Goal: Register for event/course

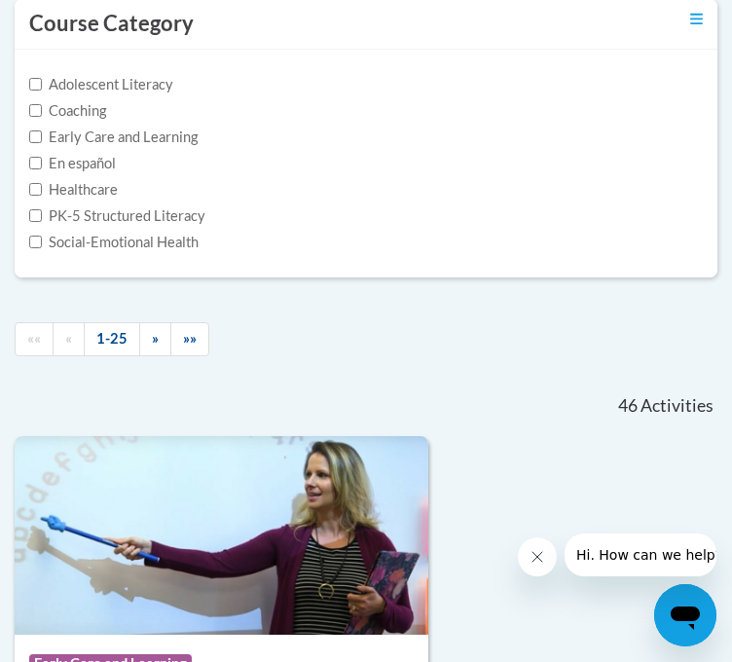
scroll to position [452, 0]
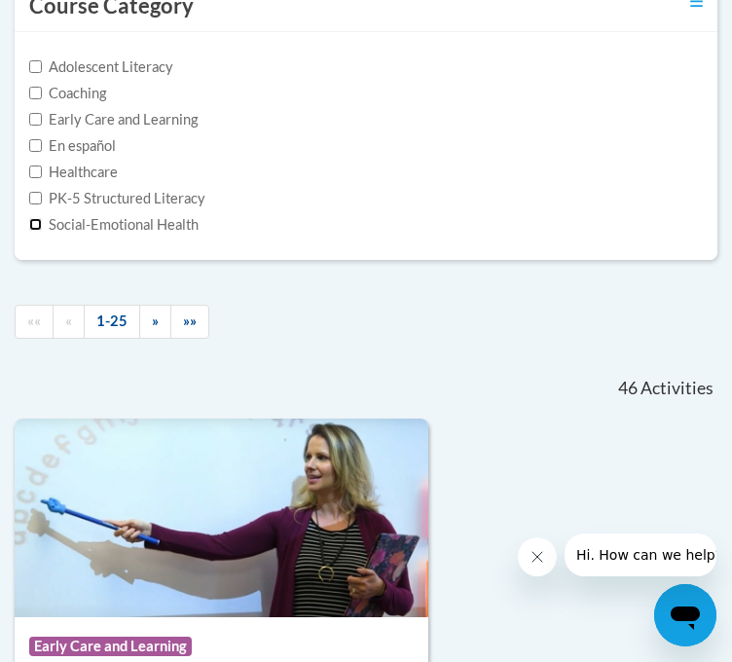
click at [35, 231] on input "Social-Emotional Health" at bounding box center [35, 224] width 13 height 13
checkbox input "true"
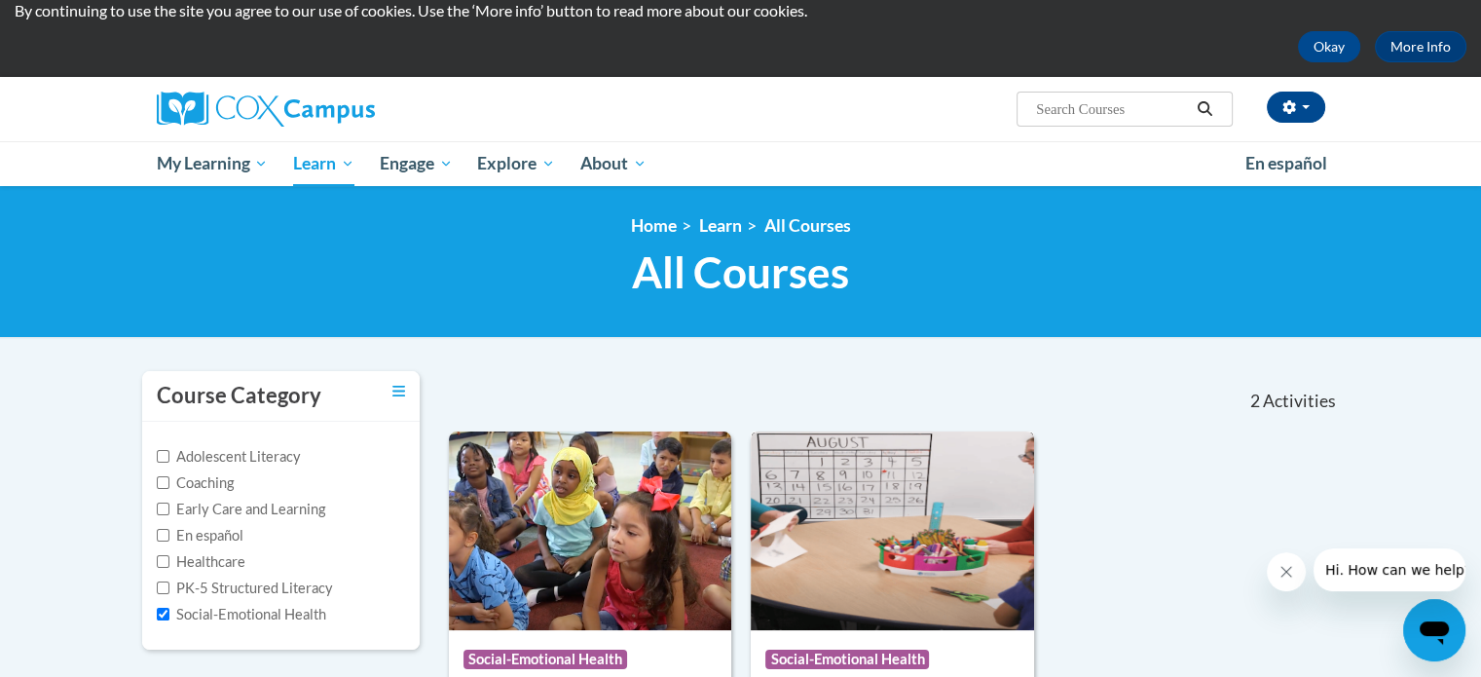
scroll to position [61, 0]
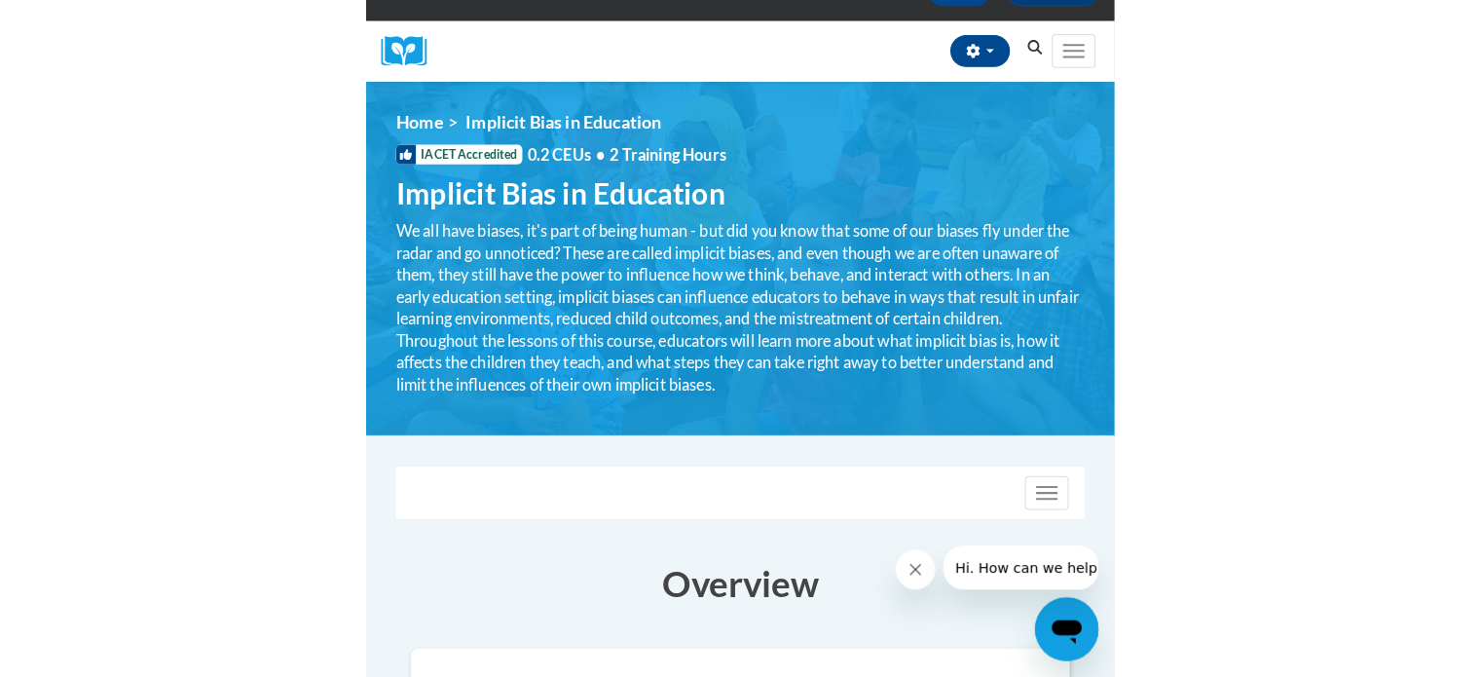
scroll to position [165, 0]
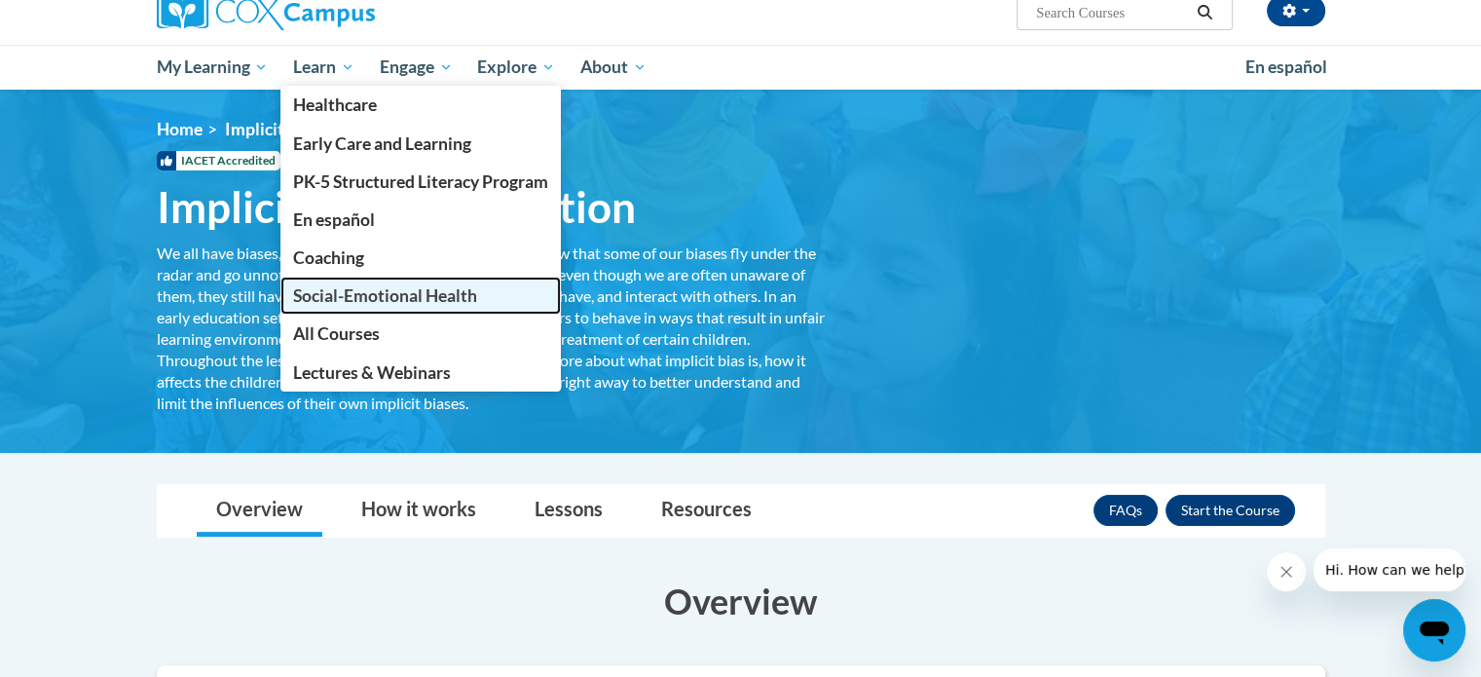
click at [413, 292] on span "Social-Emotional Health" at bounding box center [385, 295] width 184 height 20
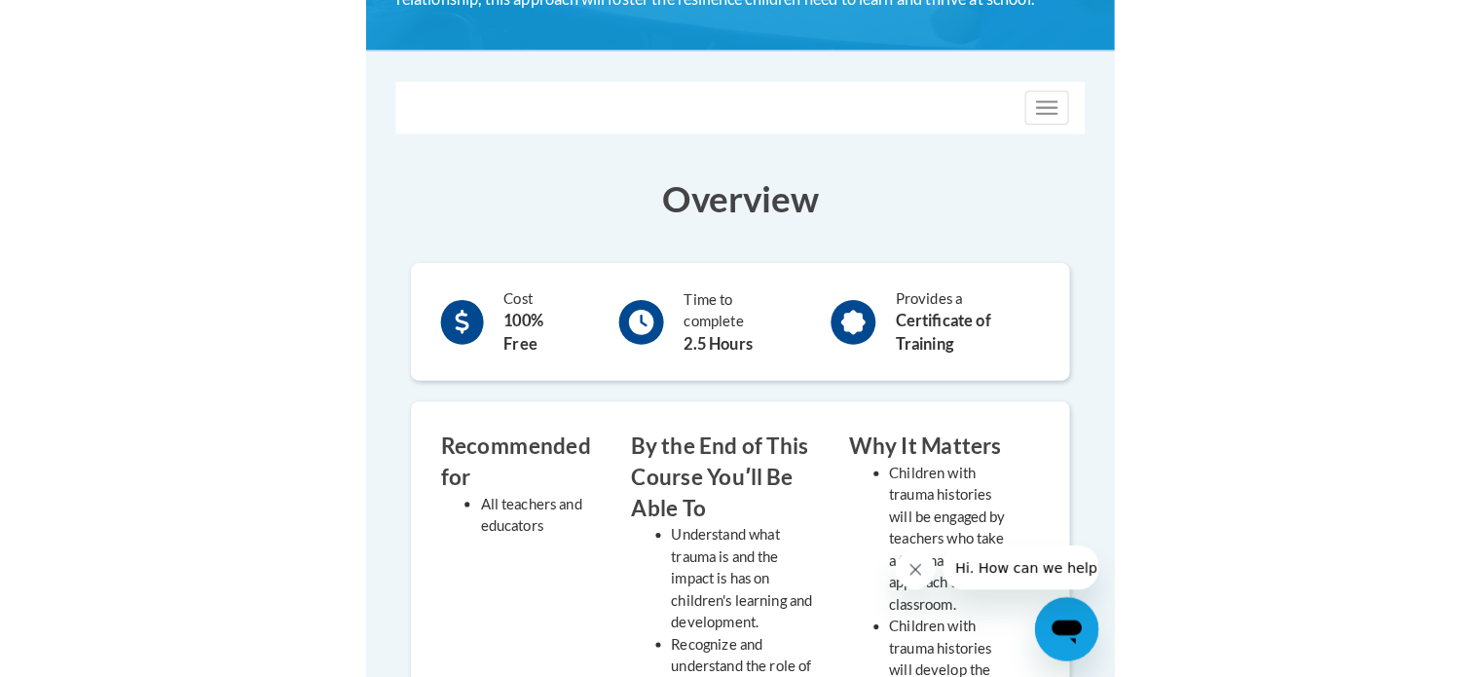
scroll to position [604, 0]
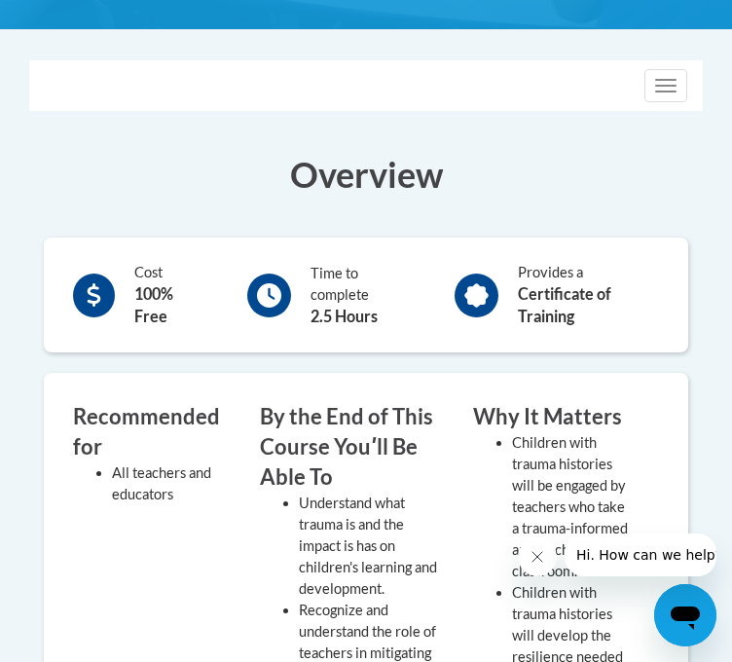
click at [116, 333] on div "Cost 100% Free" at bounding box center [138, 295] width 160 height 76
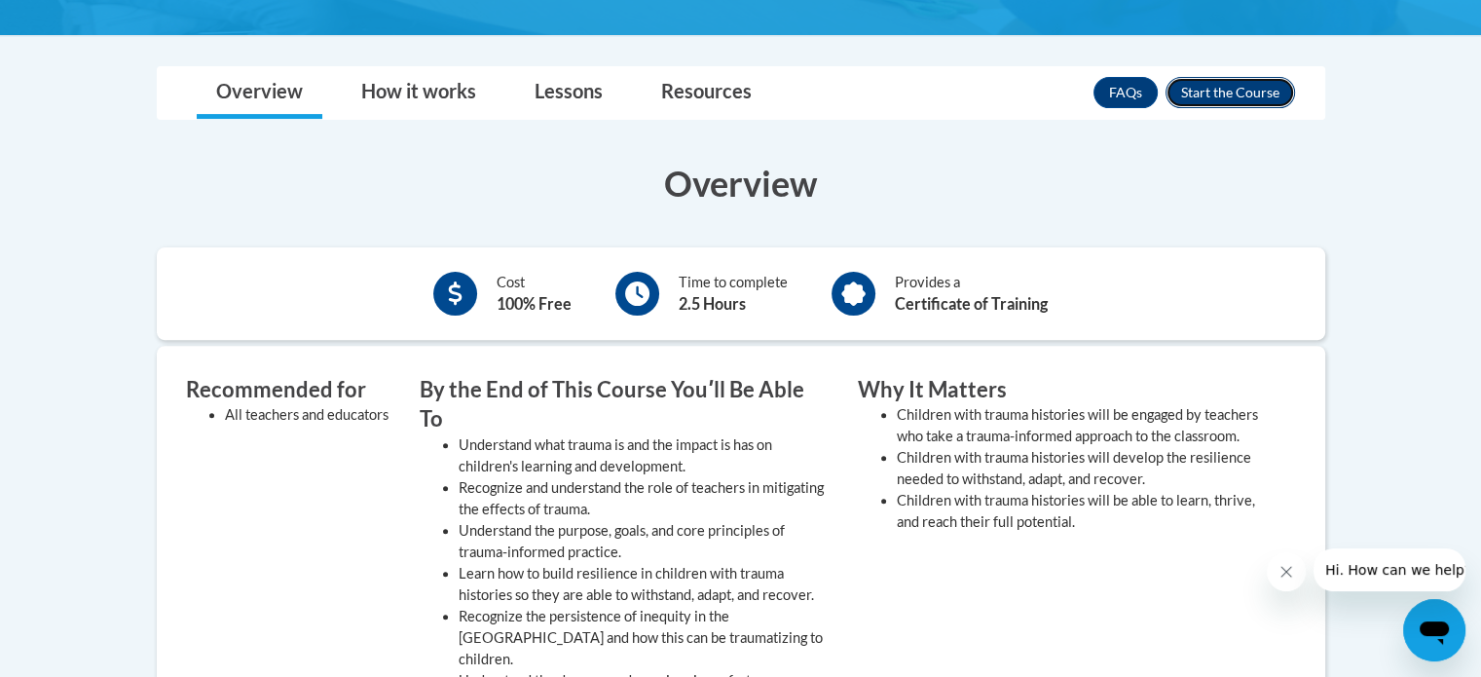
click at [731, 104] on button "Enroll" at bounding box center [1231, 92] width 130 height 31
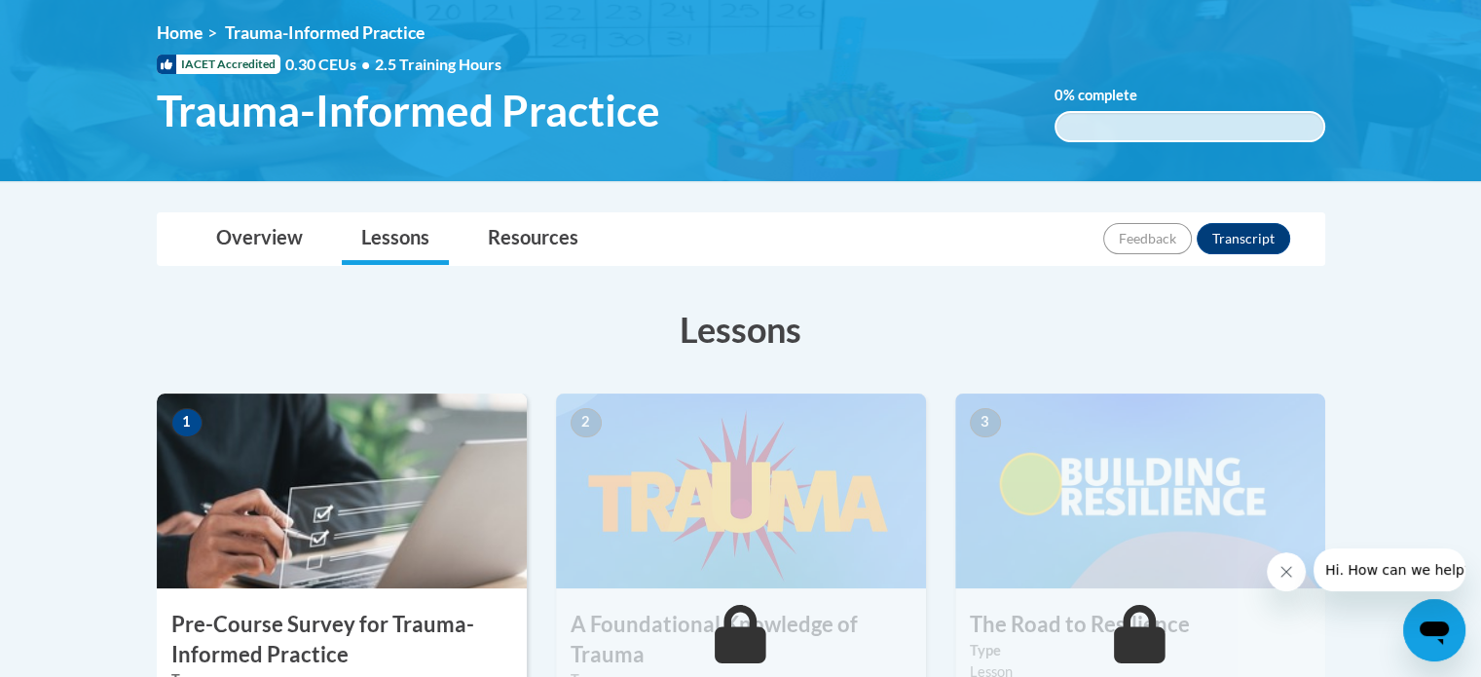
scroll to position [259, 0]
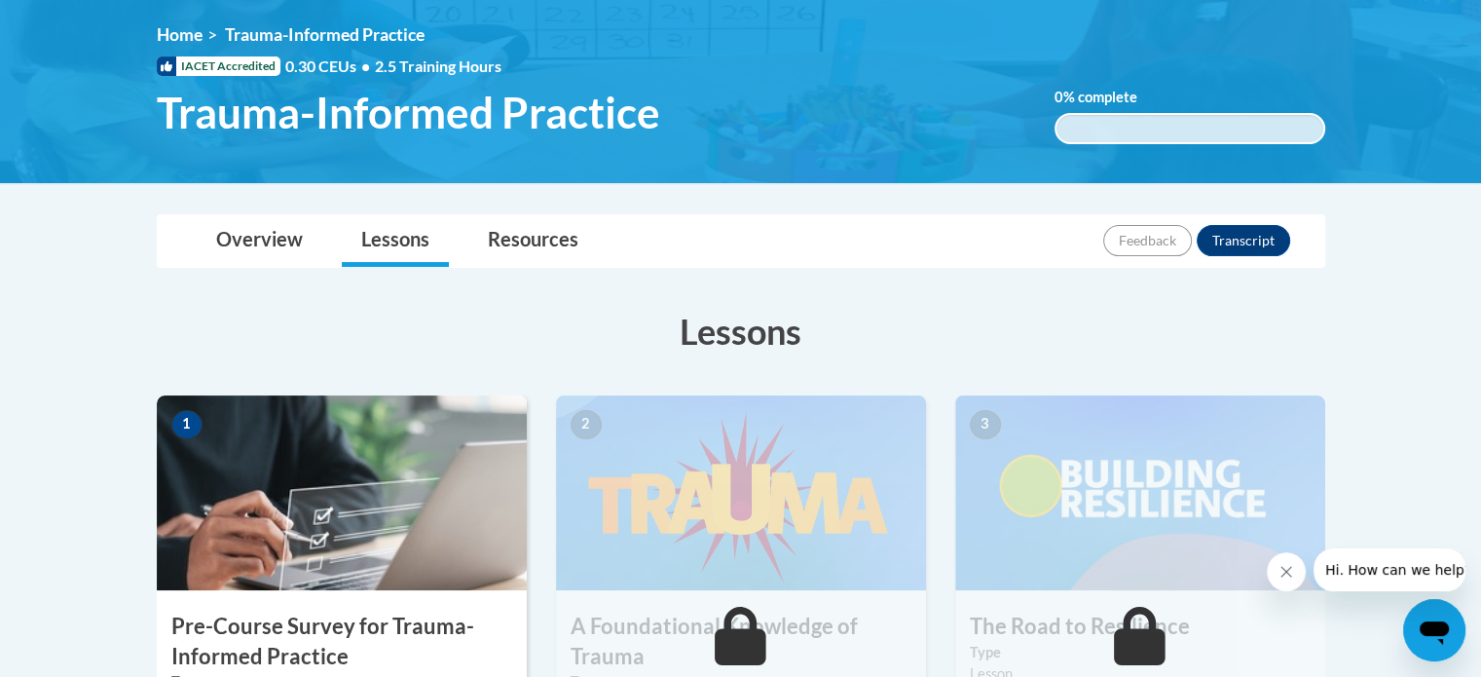
click at [295, 622] on h3 "Pre-Course Survey for Trauma-Informed Practice" at bounding box center [342, 642] width 370 height 60
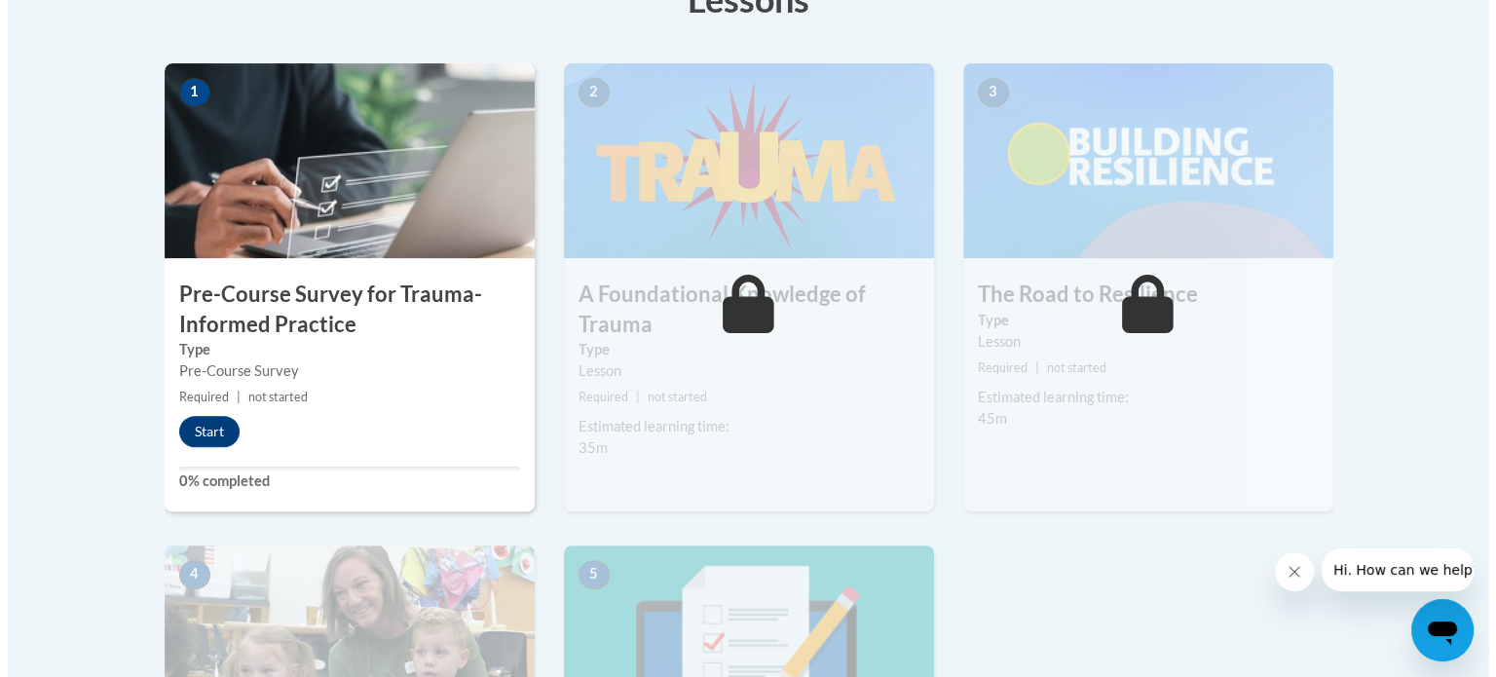
scroll to position [608, 0]
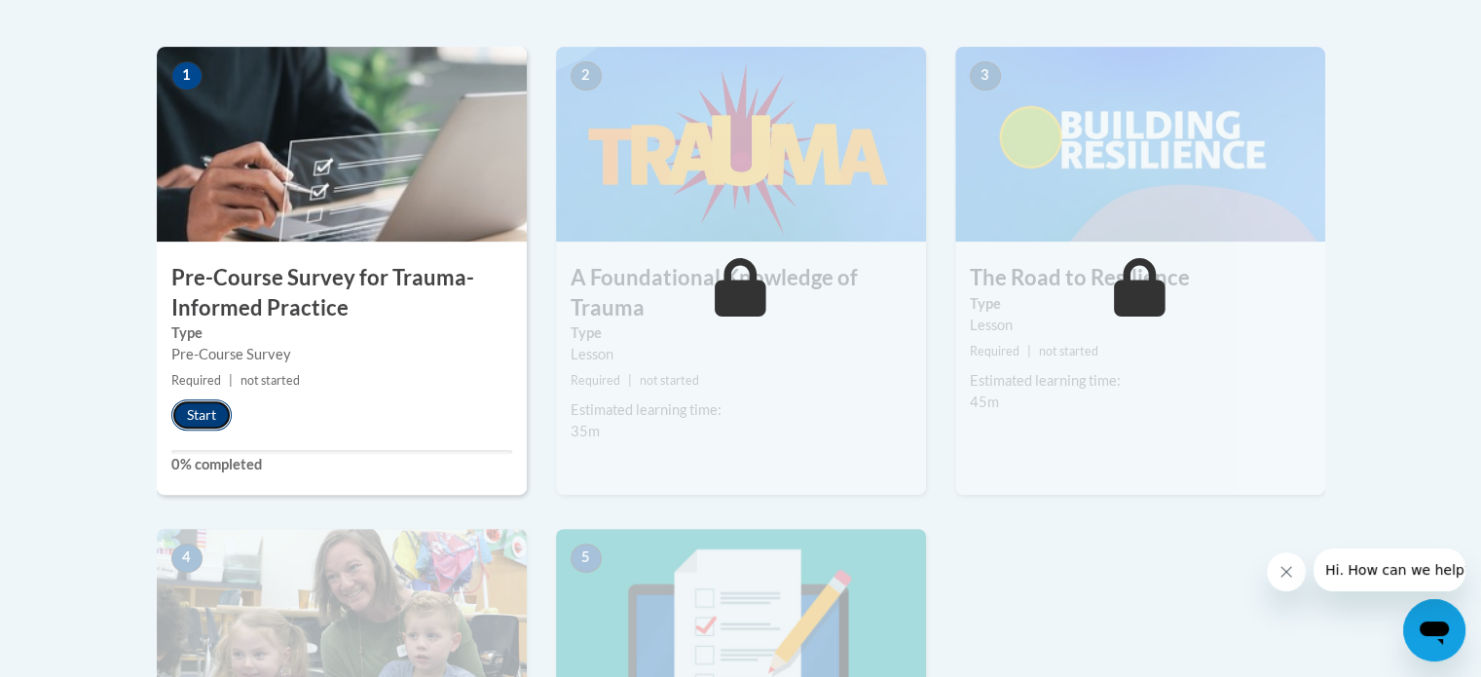
click at [183, 404] on button "Start" at bounding box center [201, 414] width 60 height 31
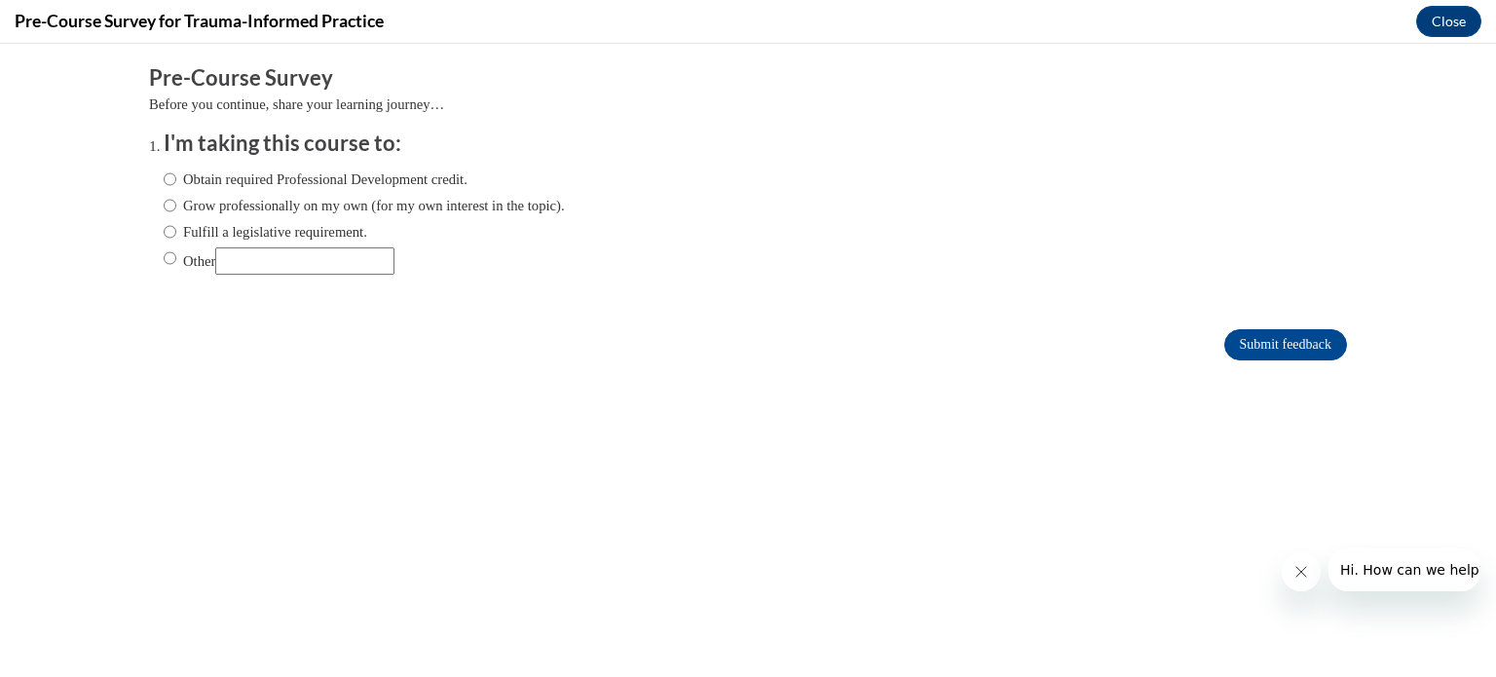
scroll to position [0, 0]
click at [231, 176] on label "Obtain required Professional Development credit." at bounding box center [316, 178] width 304 height 21
click at [176, 176] on input "Obtain required Professional Development credit." at bounding box center [170, 178] width 13 height 21
radio input "true"
click at [1260, 344] on input "Submit feedback" at bounding box center [1285, 344] width 123 height 31
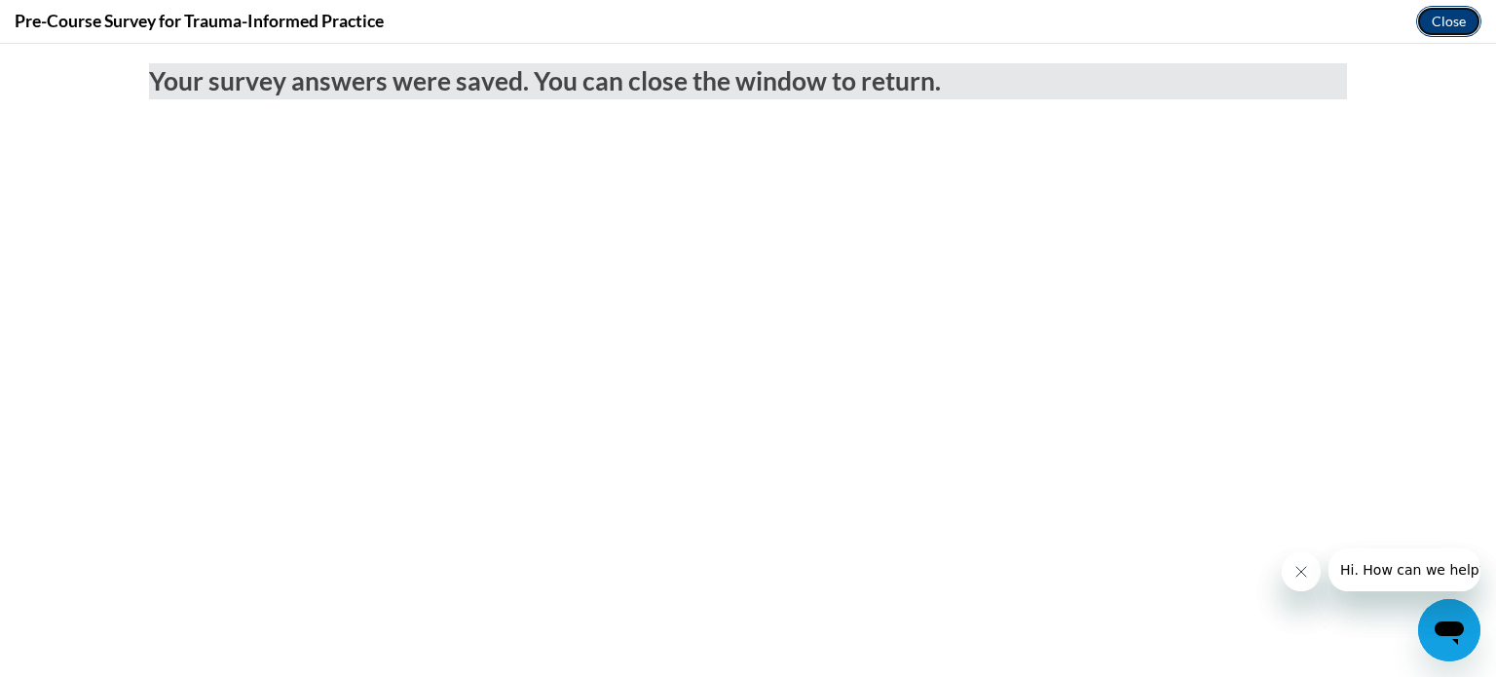
click at [1453, 15] on button "Close" at bounding box center [1448, 21] width 65 height 31
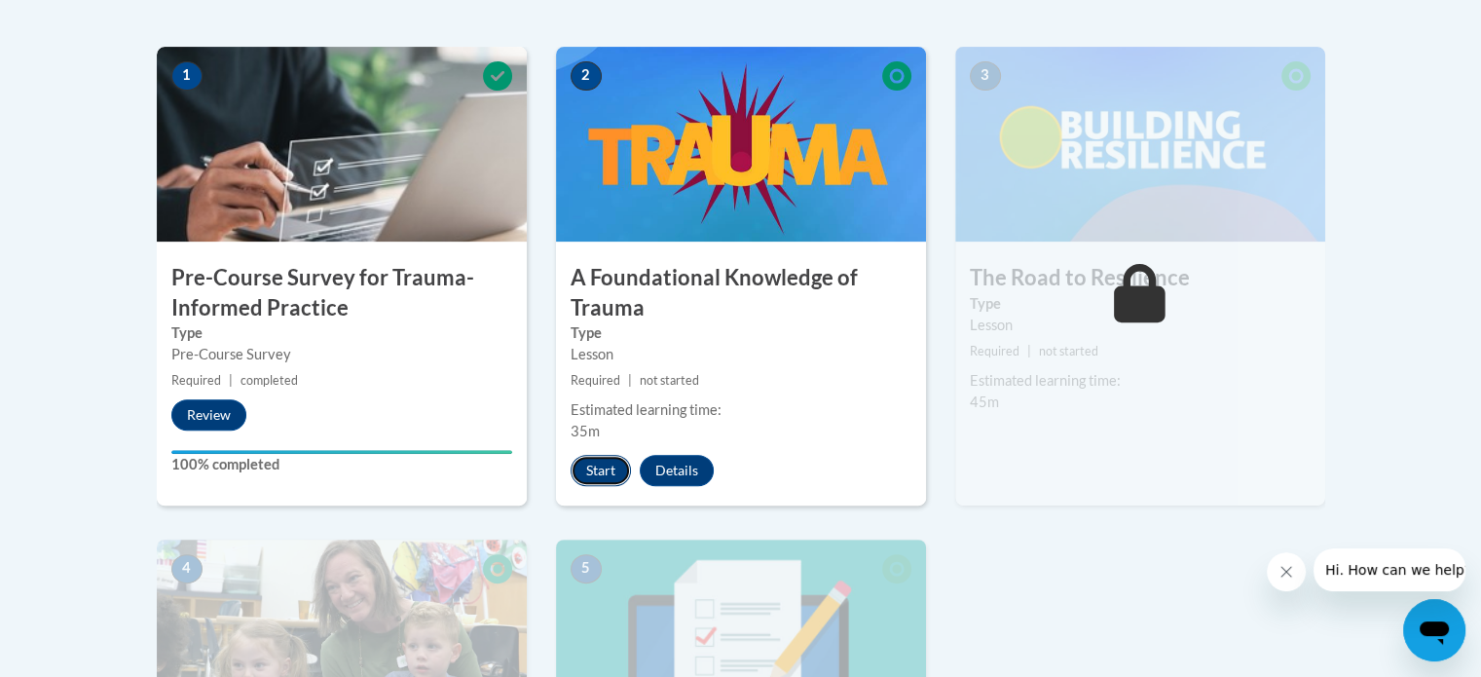
click at [608, 477] on button "Start" at bounding box center [601, 470] width 60 height 31
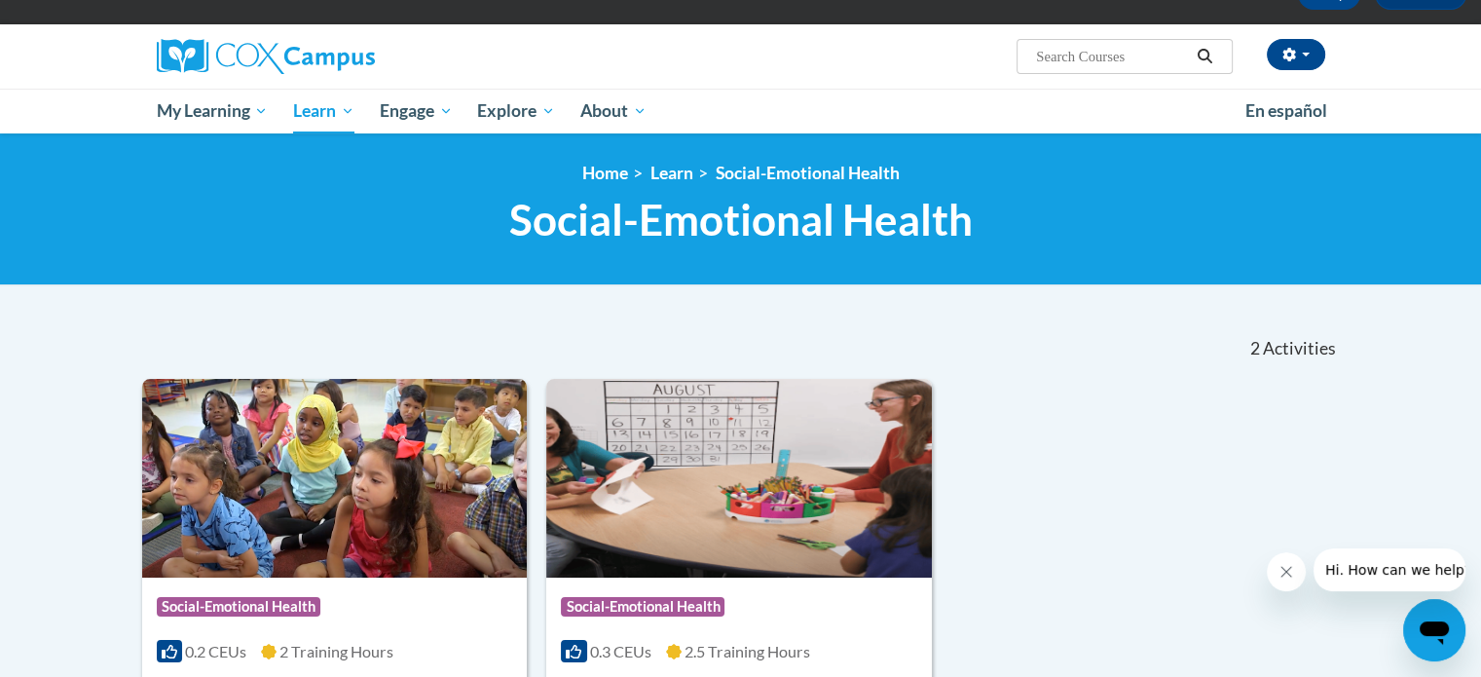
scroll to position [42, 0]
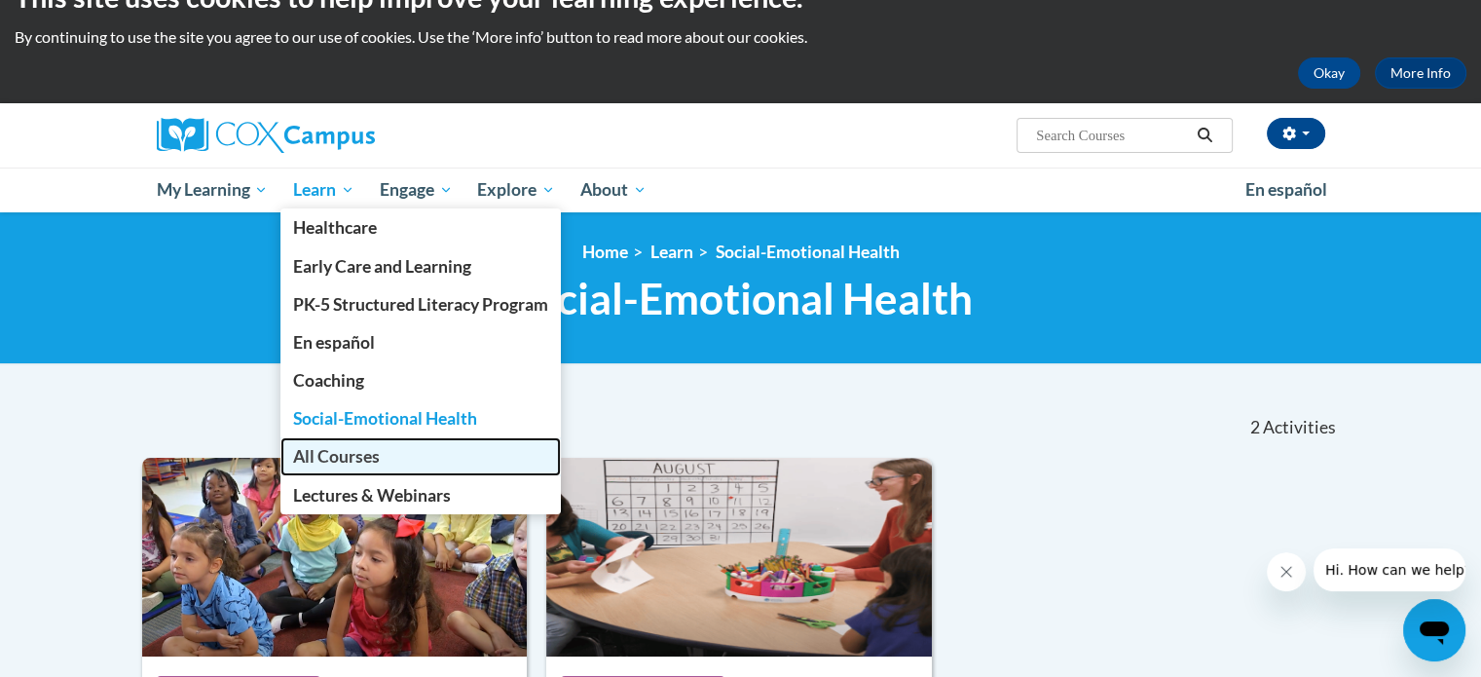
click at [348, 454] on span "All Courses" at bounding box center [336, 456] width 87 height 20
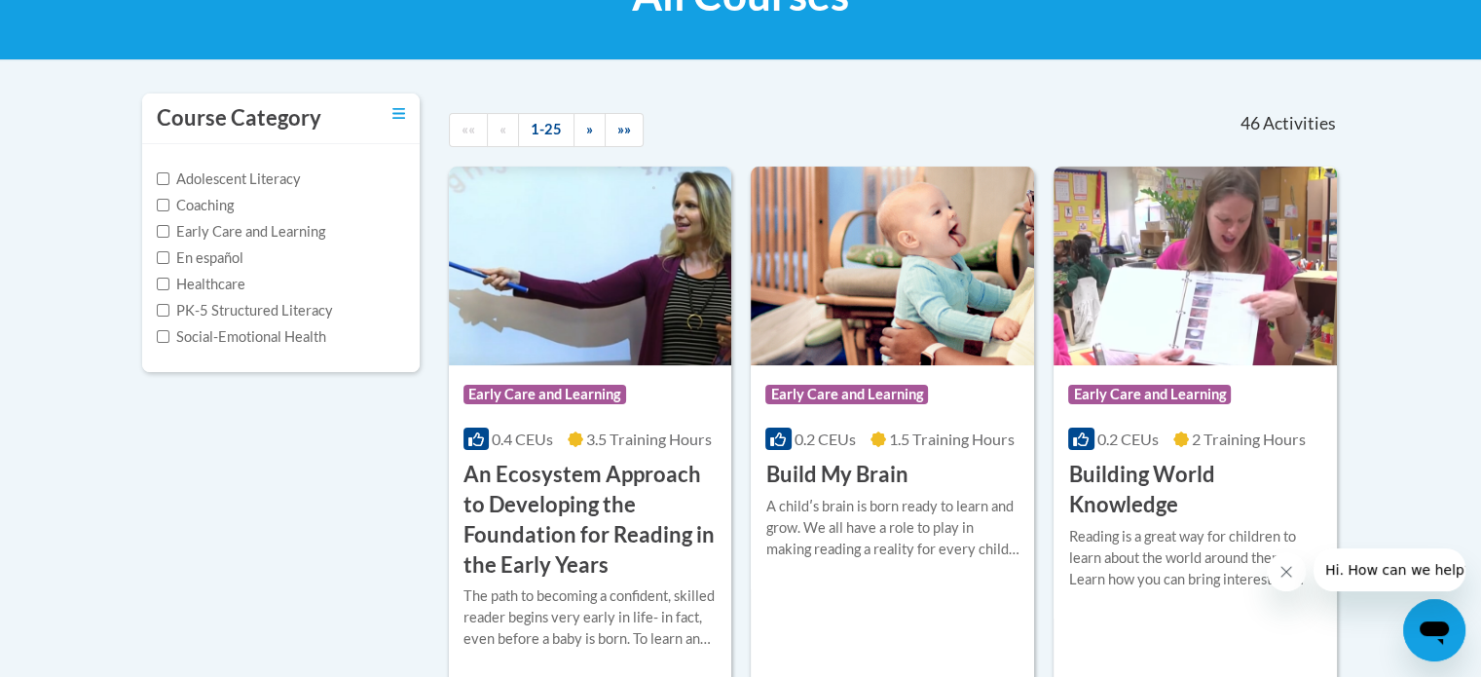
scroll to position [304, 0]
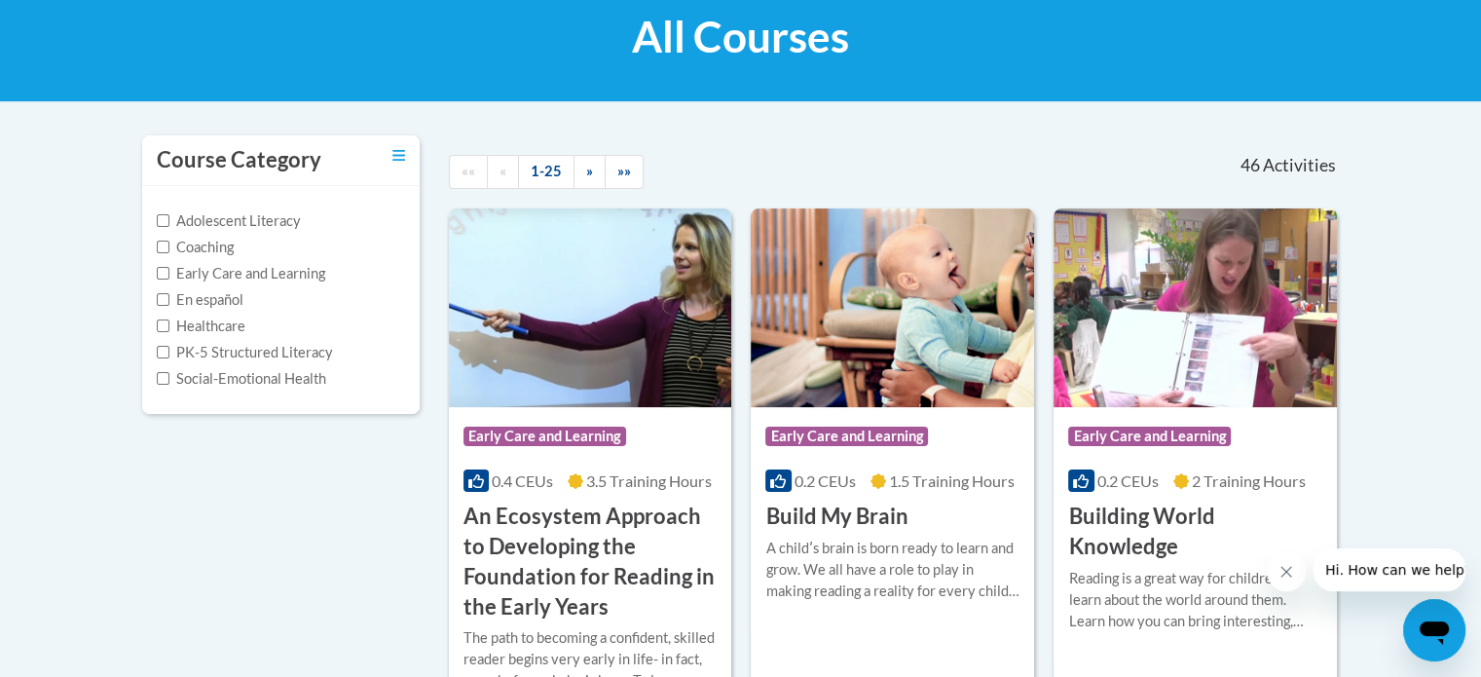
click at [164, 342] on label "PK-5 Structured Literacy" at bounding box center [245, 352] width 176 height 21
click at [164, 346] on input "PK-5 Structured Literacy" at bounding box center [163, 352] width 13 height 13
checkbox input "true"
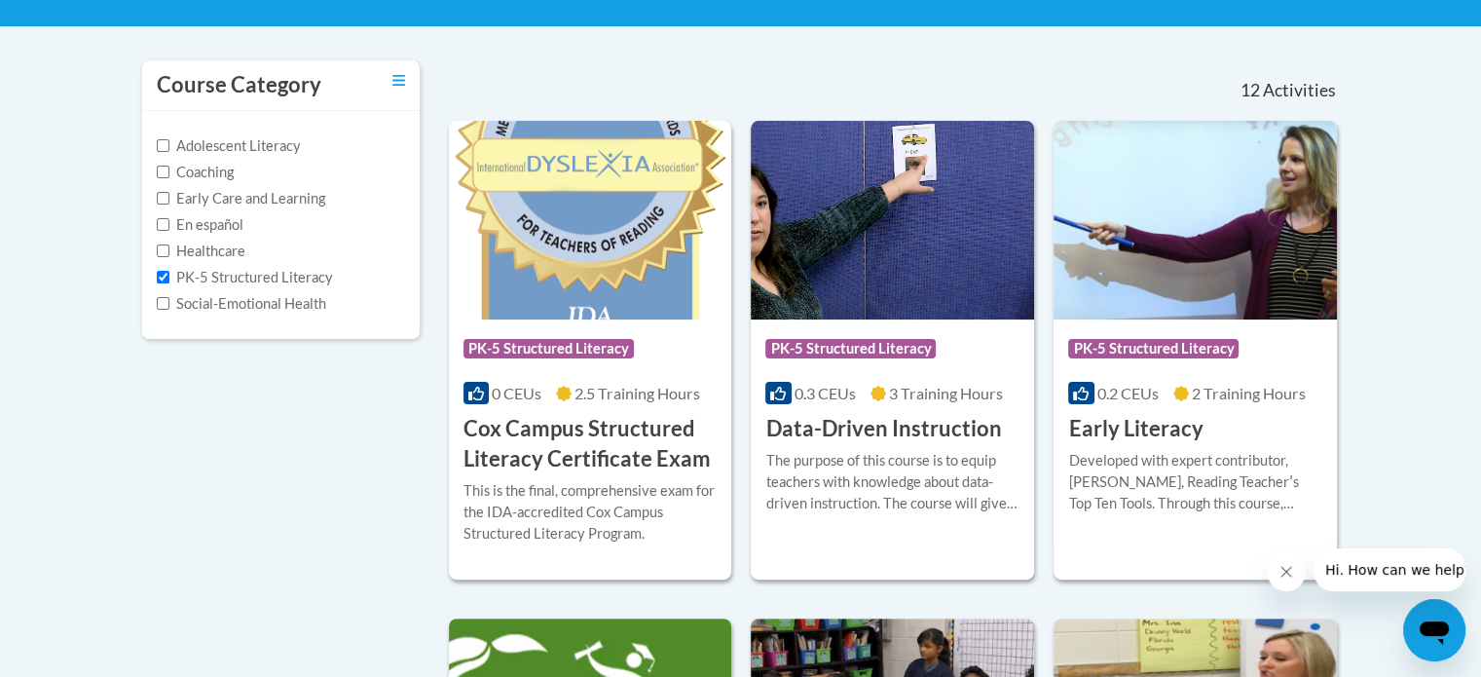
scroll to position [330, 0]
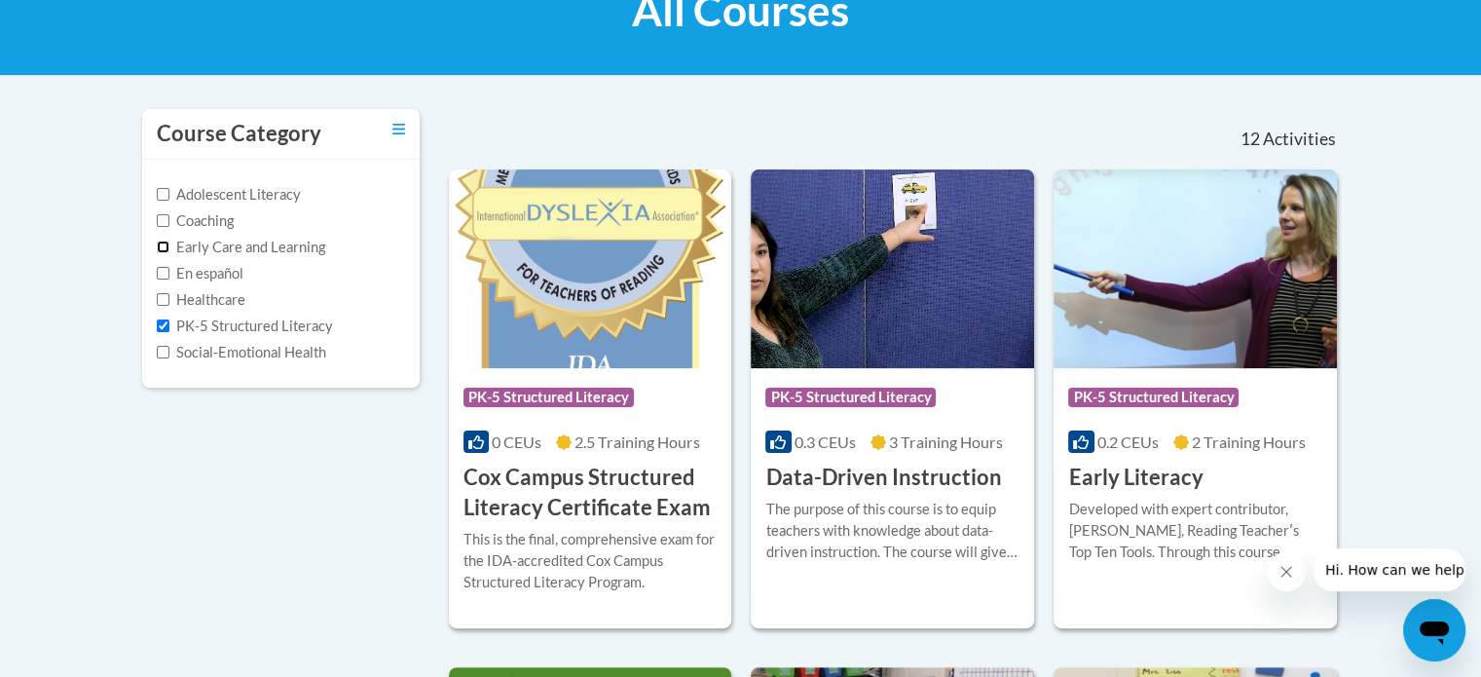
click at [161, 245] on input "Early Care and Learning" at bounding box center [163, 247] width 13 height 13
checkbox input "true"
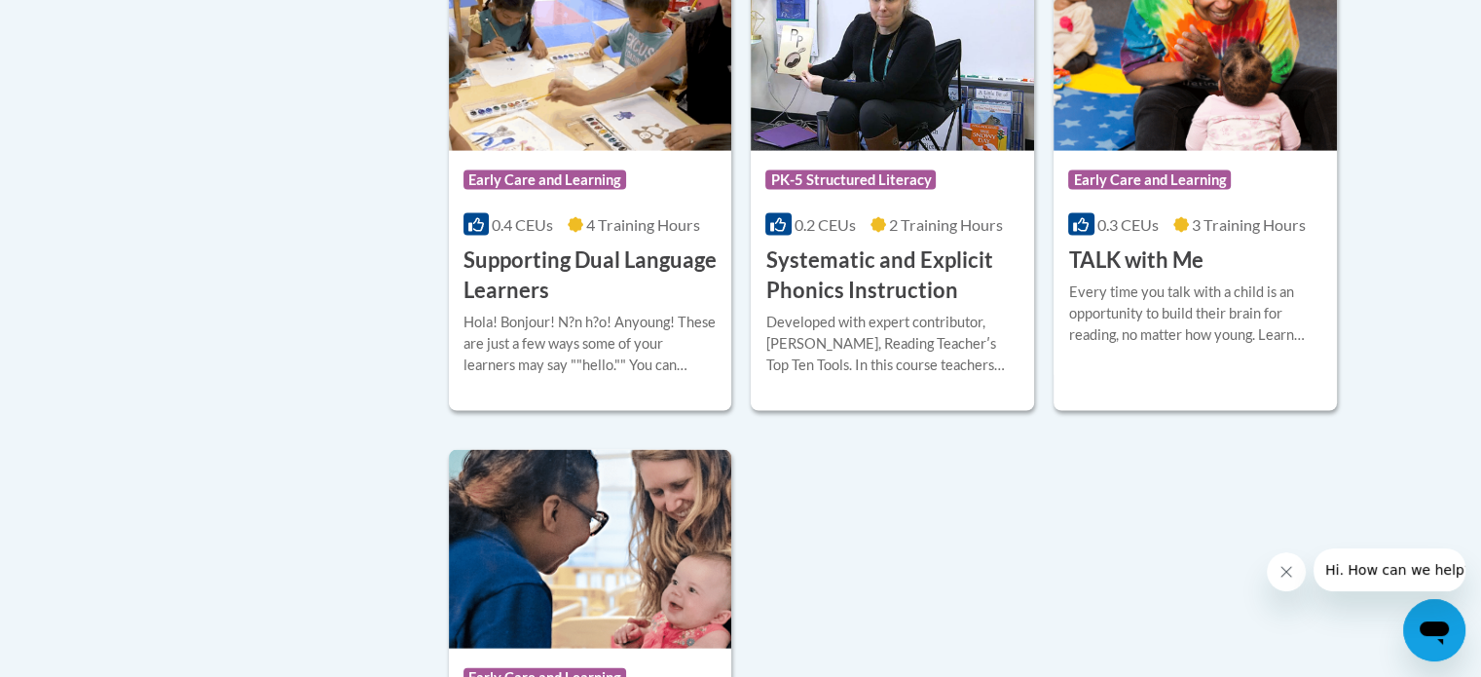
scroll to position [4759, 0]
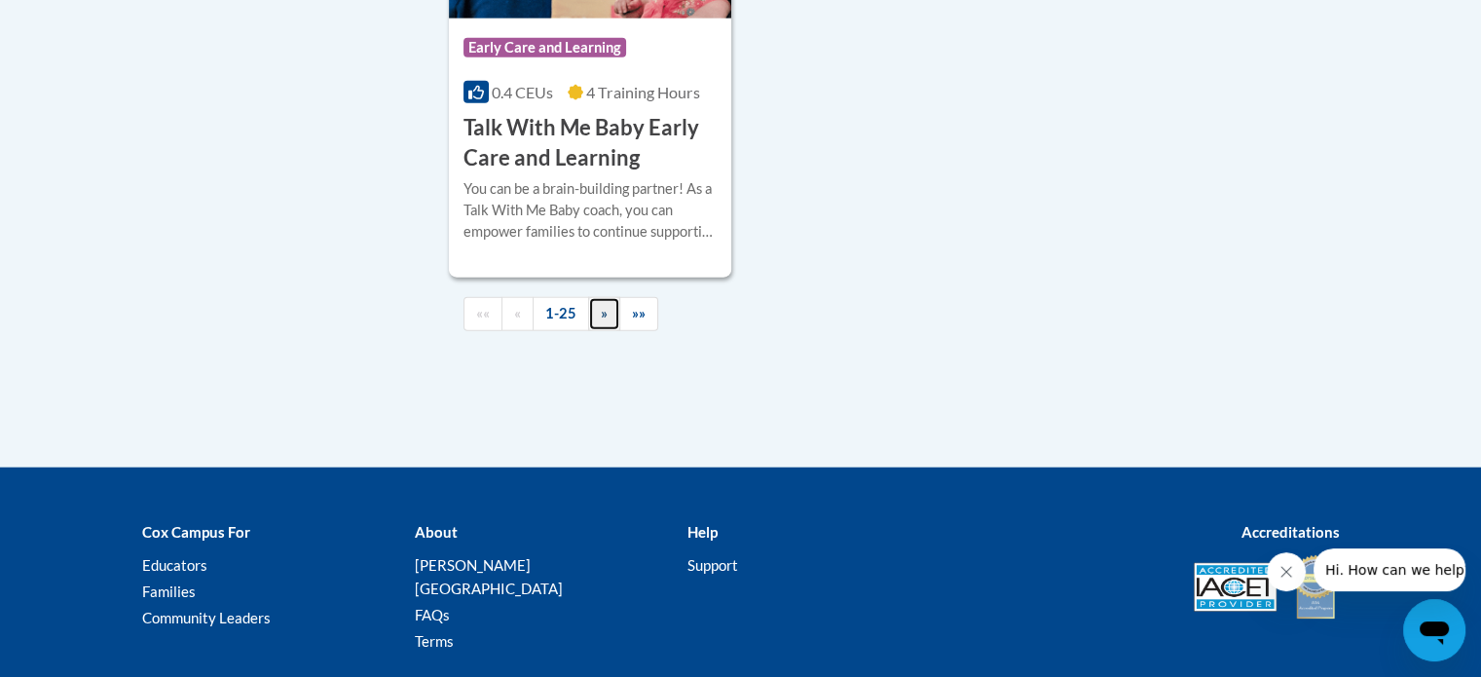
click at [591, 331] on link "»" at bounding box center [604, 314] width 32 height 34
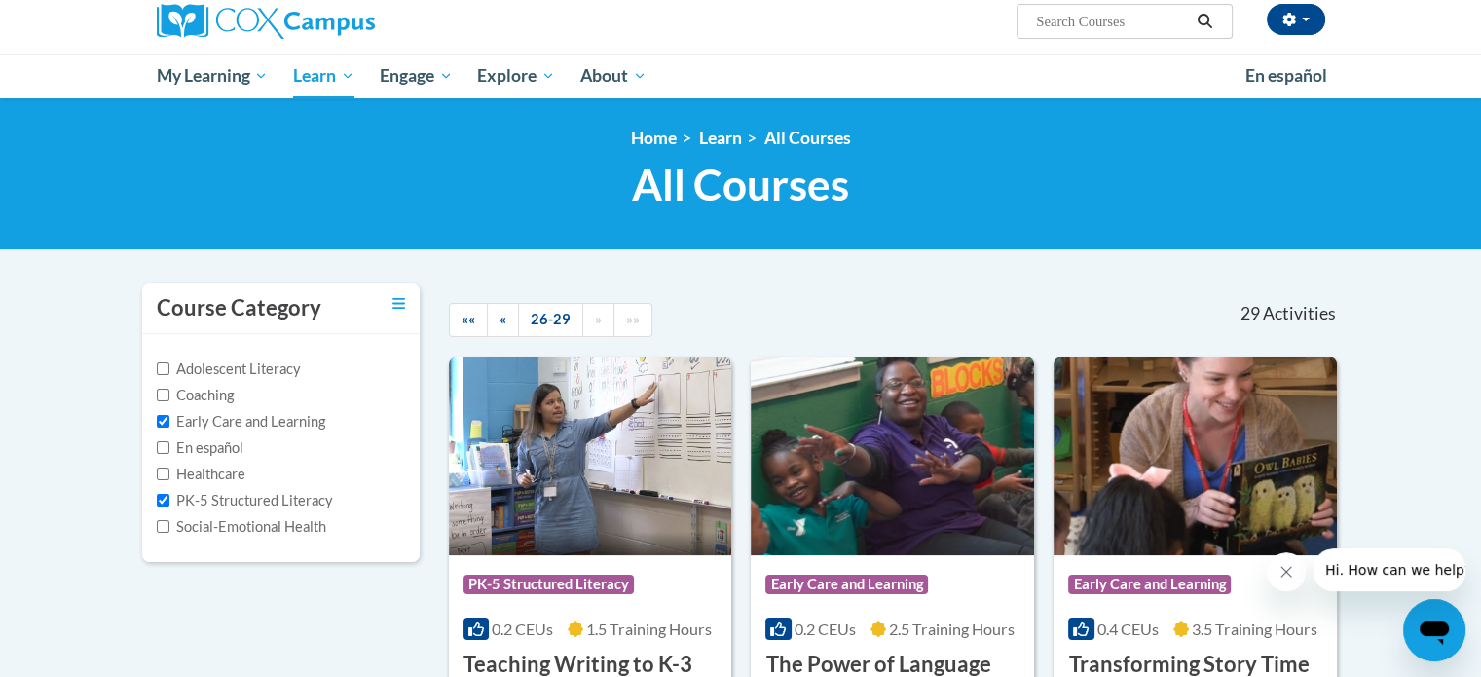
scroll to position [149, 0]
